Goal: Task Accomplishment & Management: Manage account settings

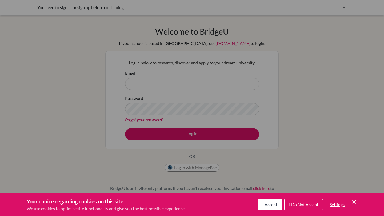
click at [271, 204] on span "I Accept" at bounding box center [269, 204] width 15 height 5
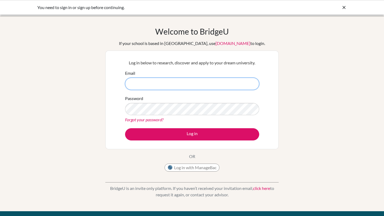
click at [141, 84] on input "Email" at bounding box center [192, 84] width 134 height 12
paste input "[EMAIL_ADDRESS][PERSON_NAME][DOMAIN_NAME]"
type input "[EMAIL_ADDRESS][PERSON_NAME][DOMAIN_NAME]"
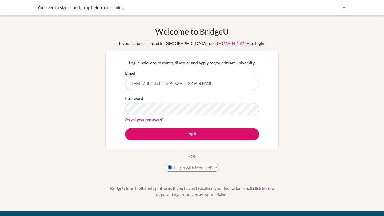
click at [334, 95] on div "Welcome to [GEOGRAPHIC_DATA] If your school is based in [GEOGRAPHIC_DATA], use …" at bounding box center [192, 114] width 384 height 174
click at [125, 128] on button "Log in" at bounding box center [192, 134] width 134 height 12
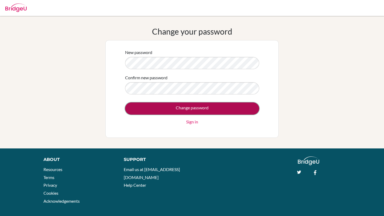
click at [165, 110] on input "Change password" at bounding box center [192, 109] width 134 height 12
